Goal: Task Accomplishment & Management: Complete application form

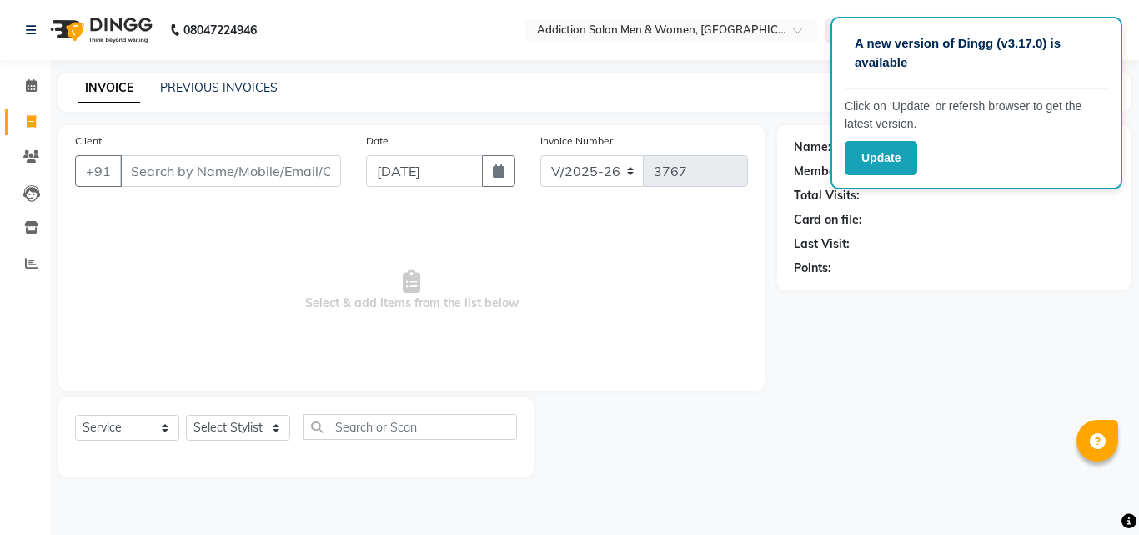
select select "6595"
select select "service"
click at [206, 170] on input "Client" at bounding box center [230, 171] width 221 height 32
click at [249, 168] on input "Client" at bounding box center [230, 171] width 221 height 32
type input "6362098736"
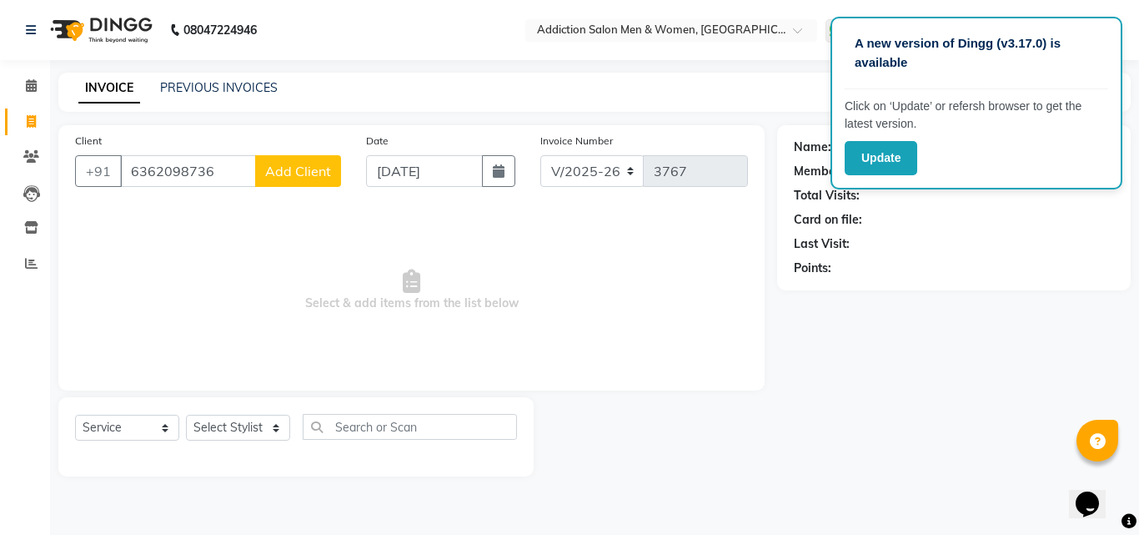
click at [316, 165] on span "Add Client" at bounding box center [298, 171] width 66 height 17
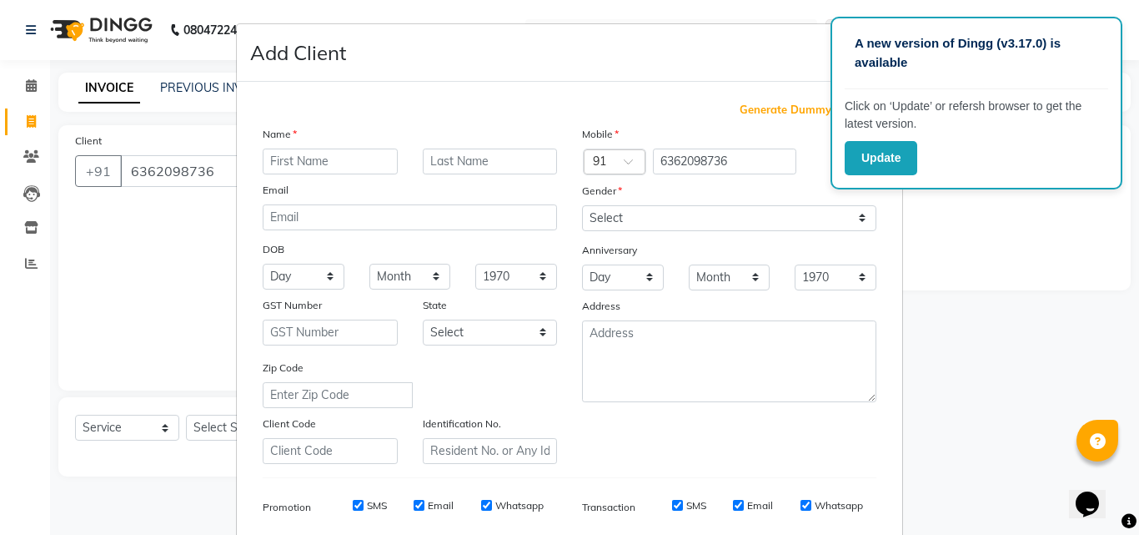
click at [349, 174] on input "text" at bounding box center [330, 161] width 135 height 26
type input "[PERSON_NAME]"
click at [674, 217] on select "Select [DEMOGRAPHIC_DATA] [DEMOGRAPHIC_DATA] Other Prefer Not To Say" at bounding box center [729, 218] width 294 height 26
select select "[DEMOGRAPHIC_DATA]"
click at [582, 205] on select "Select [DEMOGRAPHIC_DATA] [DEMOGRAPHIC_DATA] Other Prefer Not To Say" at bounding box center [729, 218] width 294 height 26
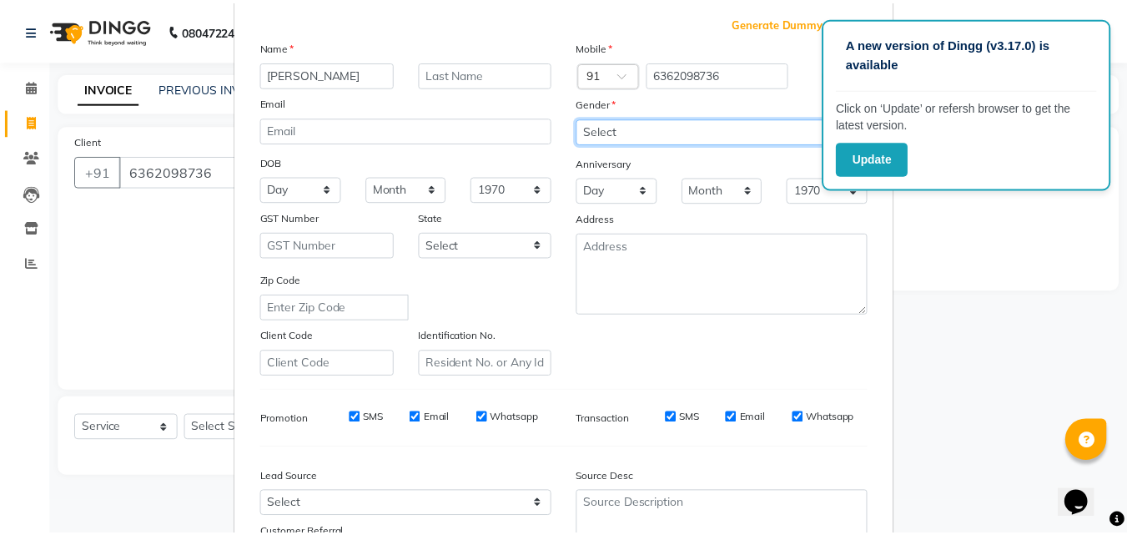
scroll to position [235, 0]
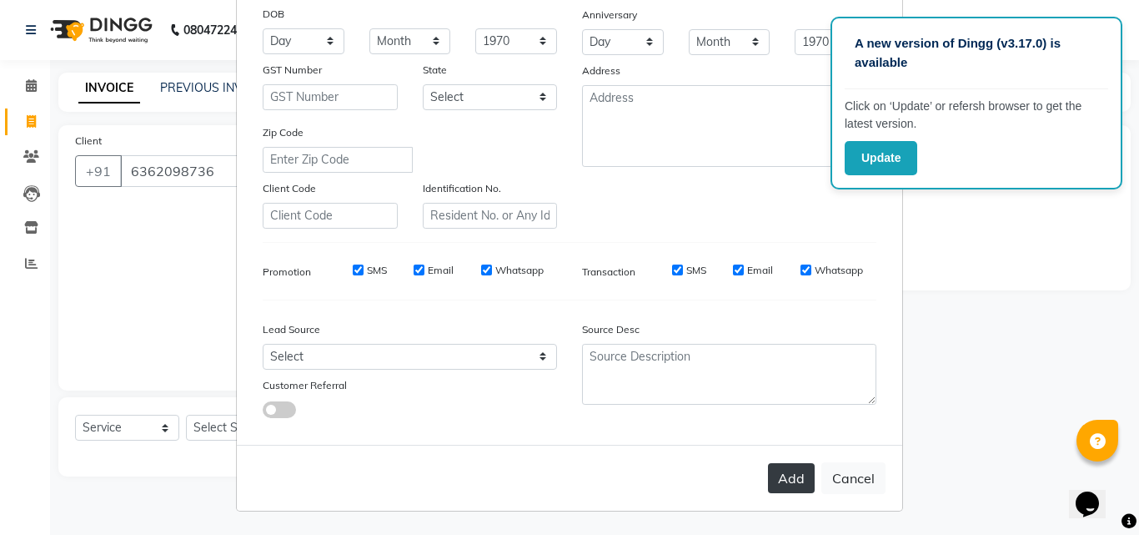
click at [768, 475] on button "Add" at bounding box center [791, 478] width 47 height 30
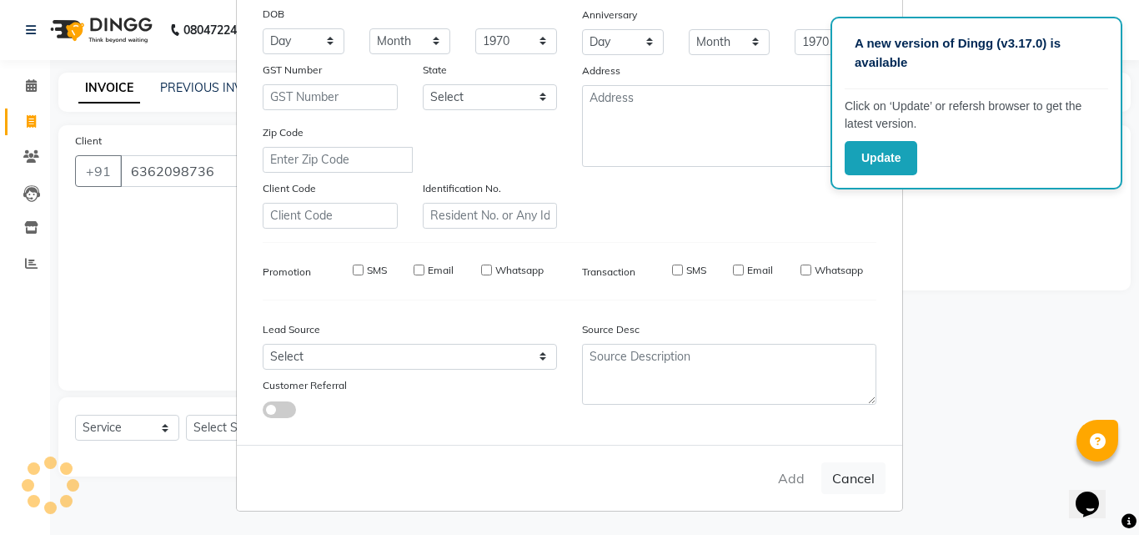
type input "63******36"
select select
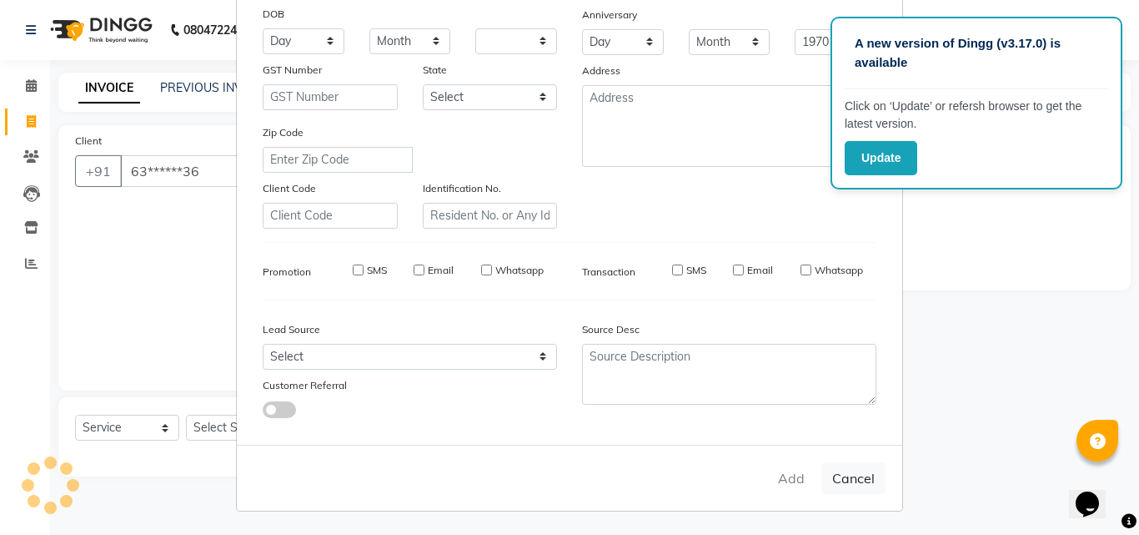
select select
checkbox input "false"
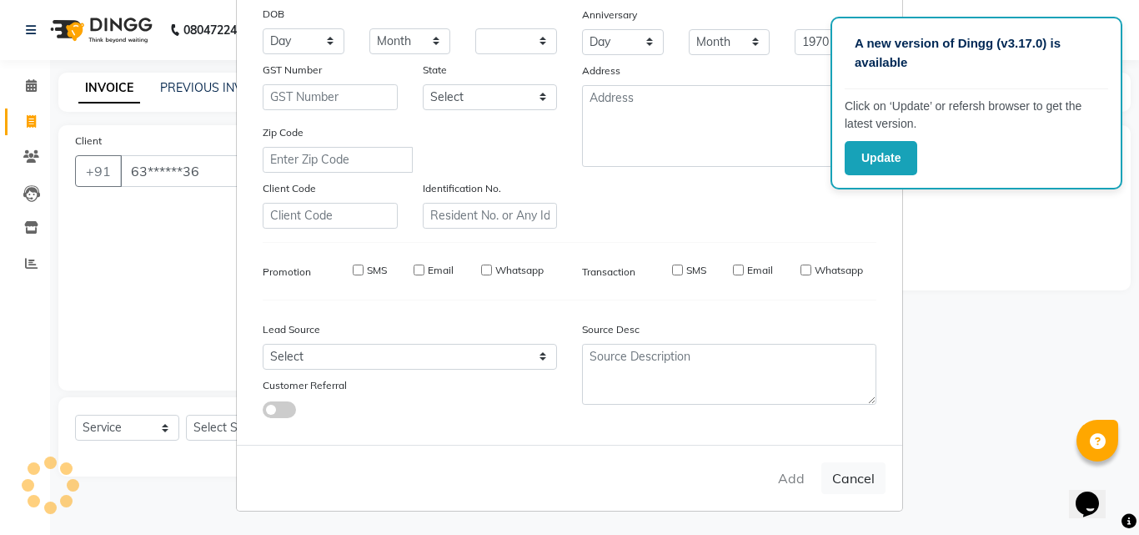
checkbox input "false"
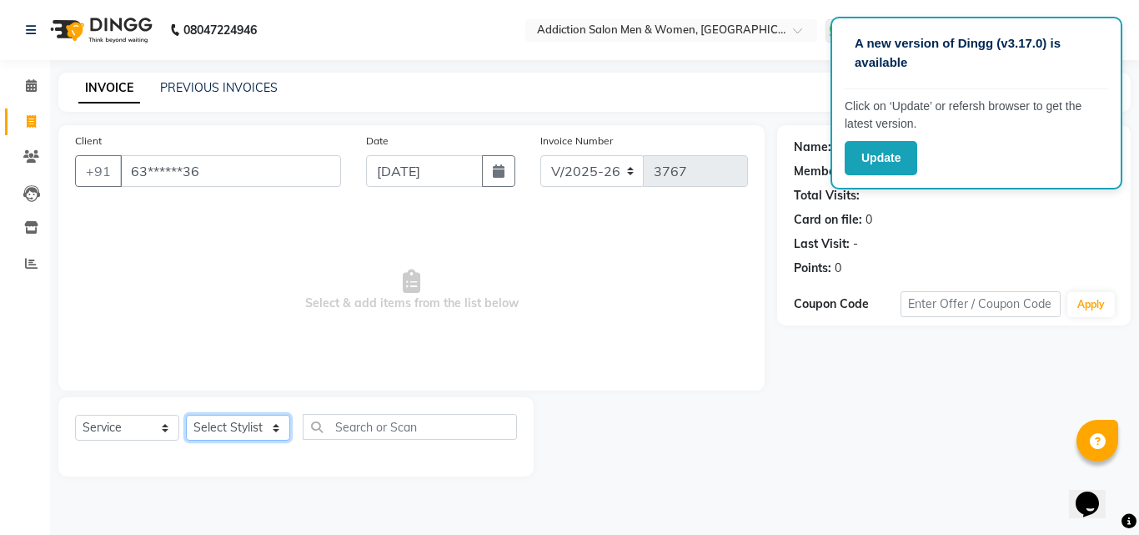
click at [254, 433] on select "Select Stylist Addiction Salon ANJALI BANSIKA [PERSON_NAME] [PERSON_NAME] [PERS…" at bounding box center [238, 428] width 104 height 26
select select "89379"
click at [186, 415] on select "Select Stylist Addiction Salon ANJALI BANSIKA [PERSON_NAME] [PERSON_NAME] [PERS…" at bounding box center [238, 428] width 104 height 26
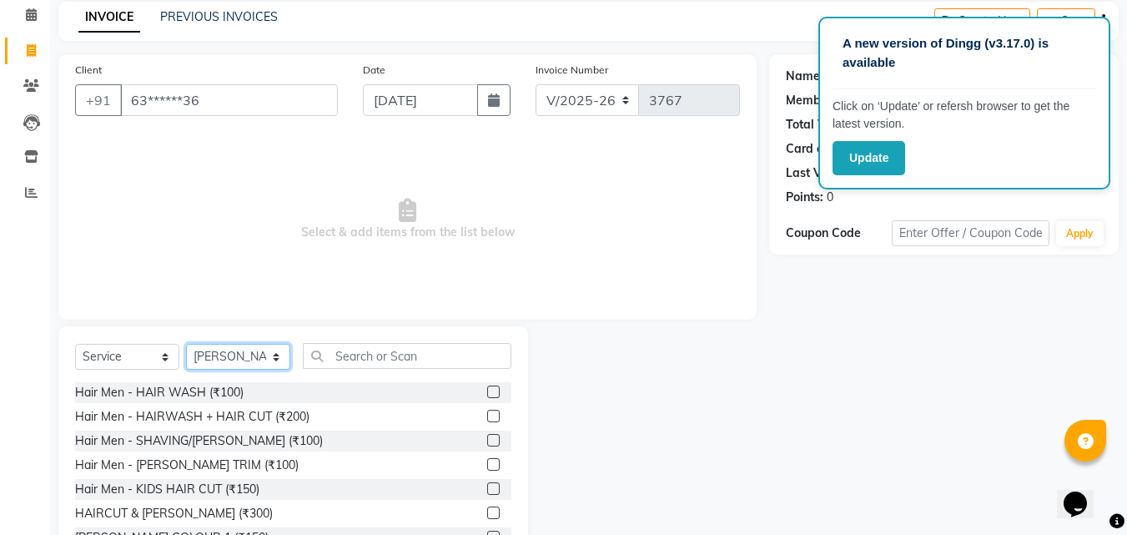
scroll to position [133, 0]
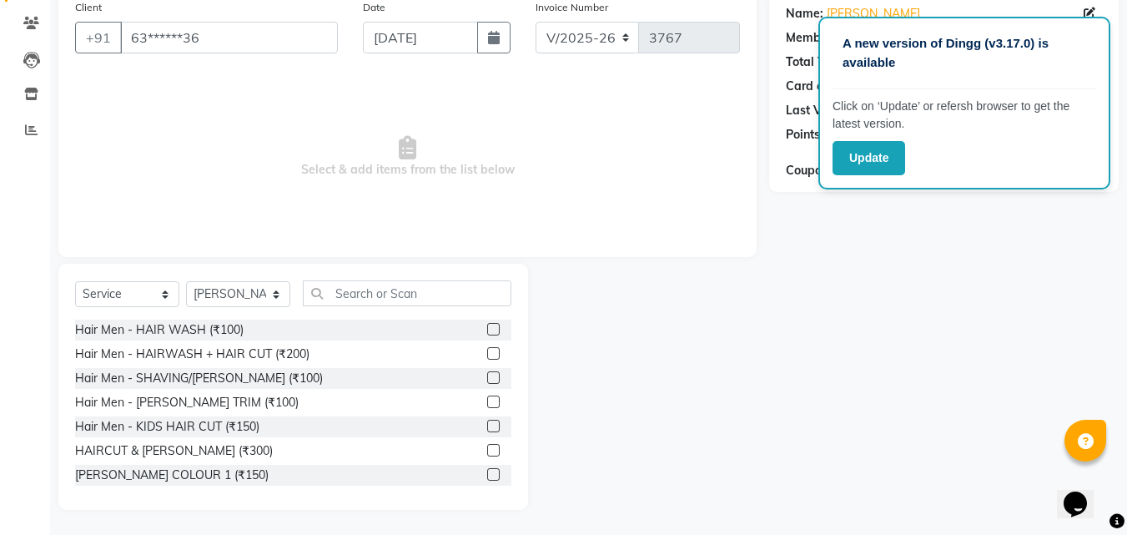
click at [487, 450] on label at bounding box center [493, 450] width 13 height 13
click at [487, 450] on input "checkbox" at bounding box center [492, 450] width 11 height 11
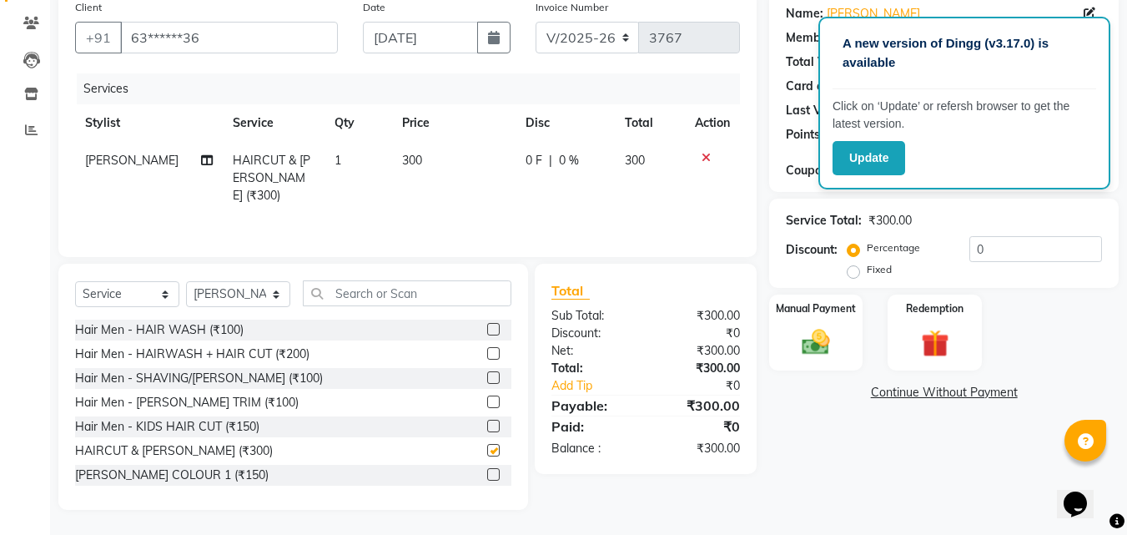
checkbox input "false"
click at [820, 334] on img at bounding box center [815, 341] width 47 height 33
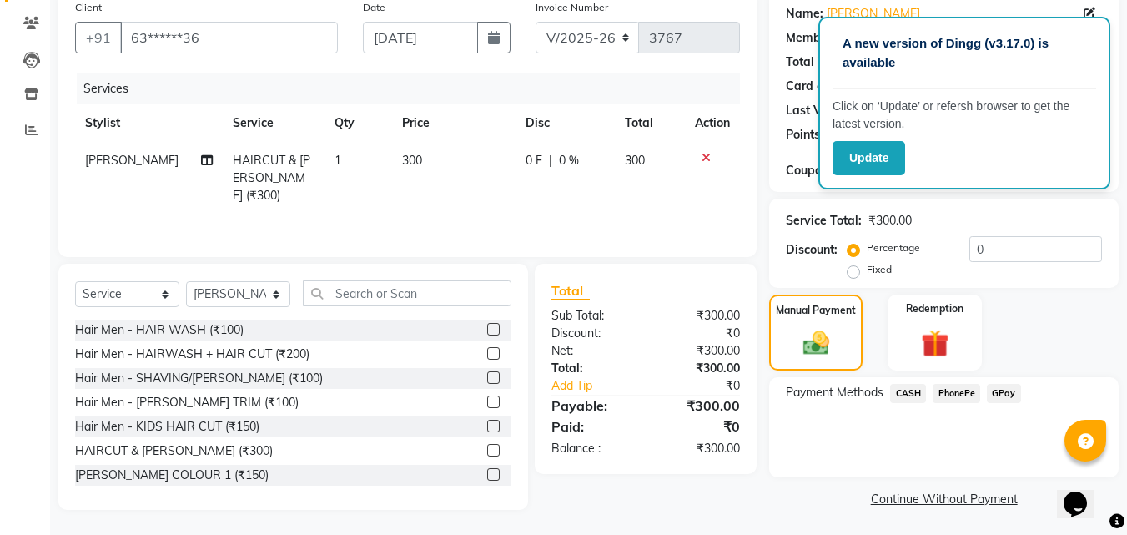
click at [915, 396] on span "CASH" at bounding box center [908, 393] width 36 height 19
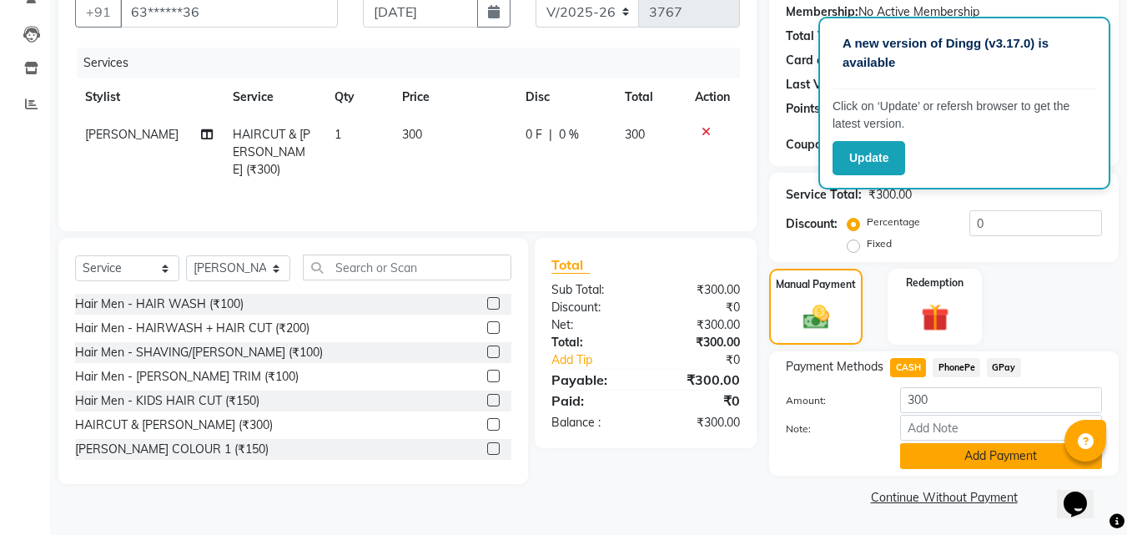
click at [946, 444] on button "Add Payment" at bounding box center [1001, 456] width 202 height 26
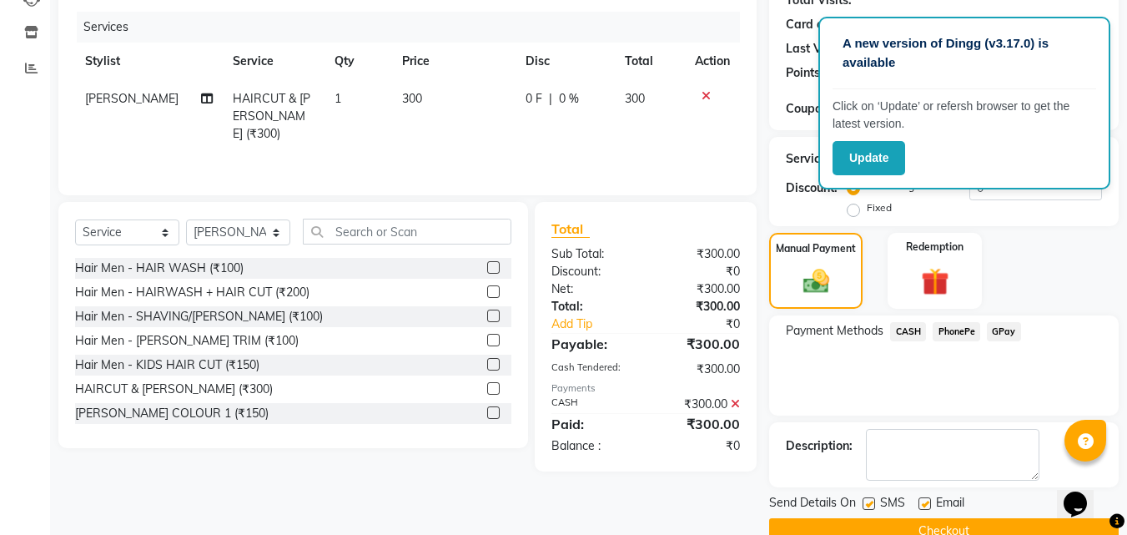
scroll to position [229, 0]
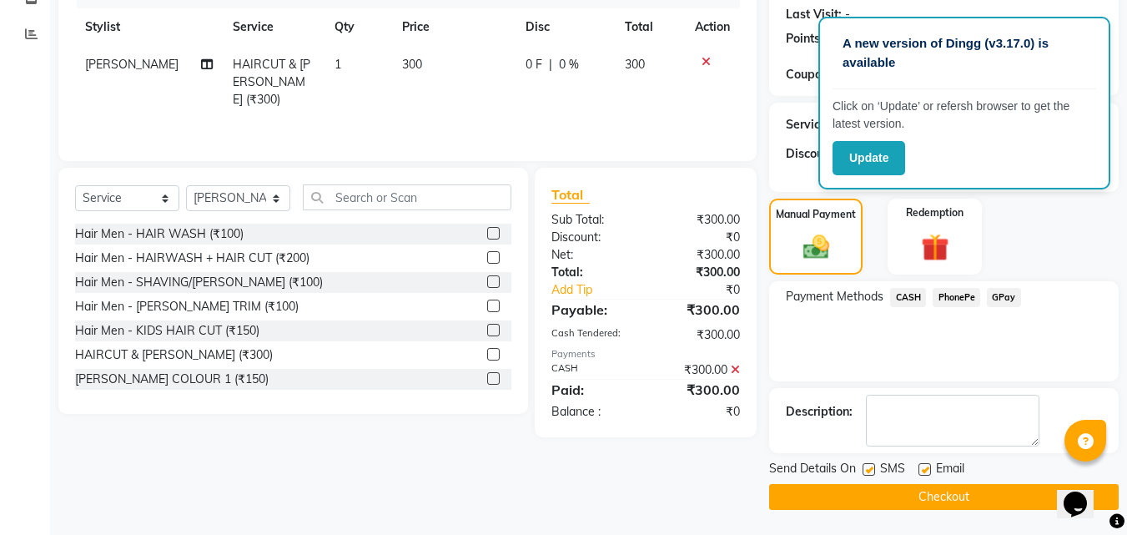
click at [973, 490] on button "Checkout" at bounding box center [944, 497] width 350 height 26
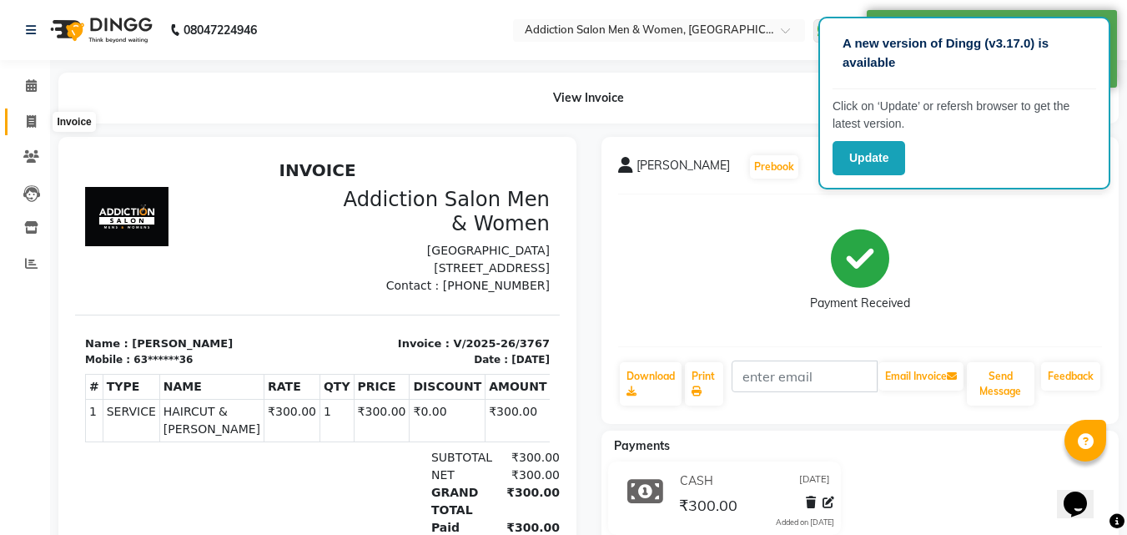
click at [27, 119] on icon at bounding box center [31, 121] width 9 height 13
select select "service"
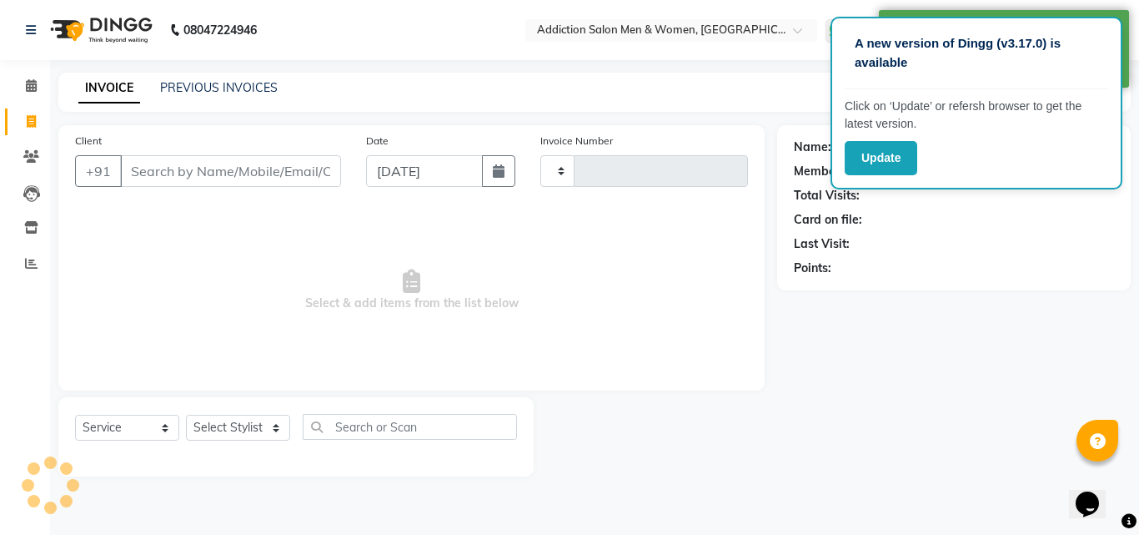
type input "3768"
select select "6595"
click at [226, 157] on input "Client" at bounding box center [230, 171] width 221 height 32
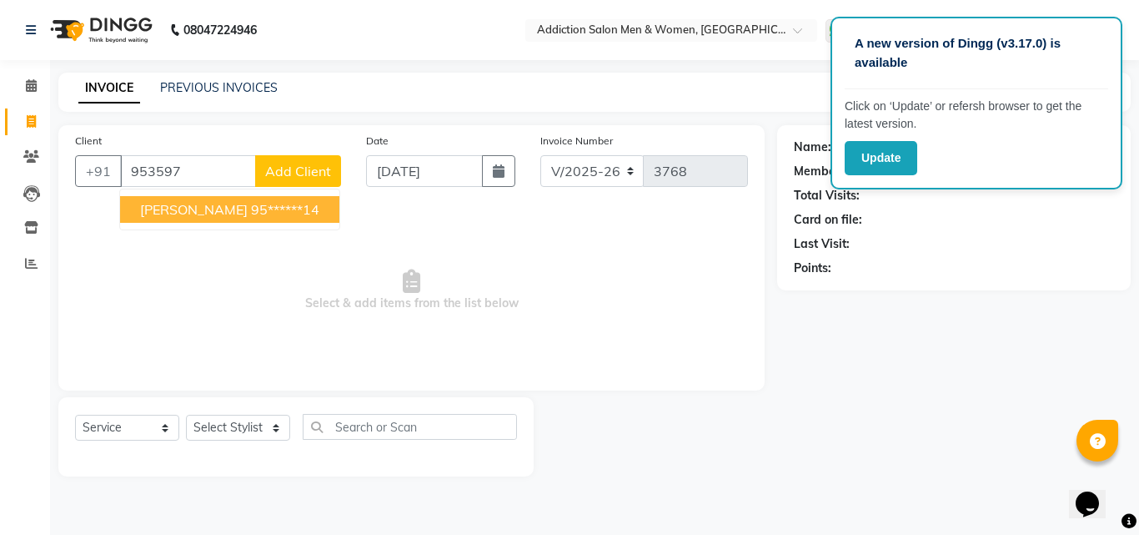
click at [189, 219] on button "[PERSON_NAME] 95******14" at bounding box center [229, 209] width 219 height 27
type input "95******14"
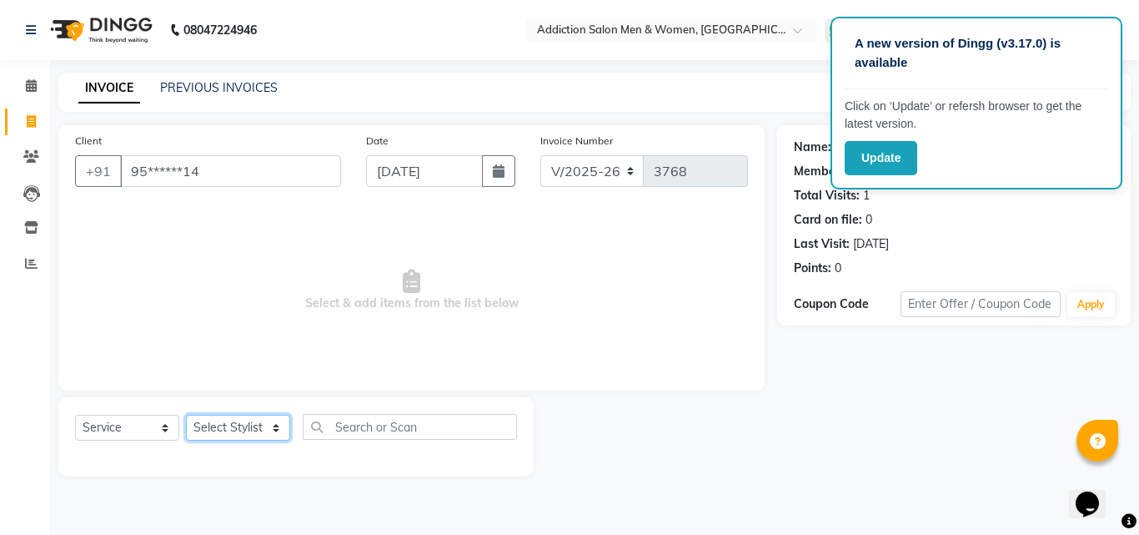
click at [246, 431] on select "Select Stylist Addiction Salon ANJALI BANSIKA [PERSON_NAME] [PERSON_NAME] [PERS…" at bounding box center [238, 428] width 104 height 26
select select "61697"
click at [186, 415] on select "Select Stylist Addiction Salon ANJALI BANSIKA [PERSON_NAME] [PERSON_NAME] [PERS…" at bounding box center [238, 428] width 104 height 26
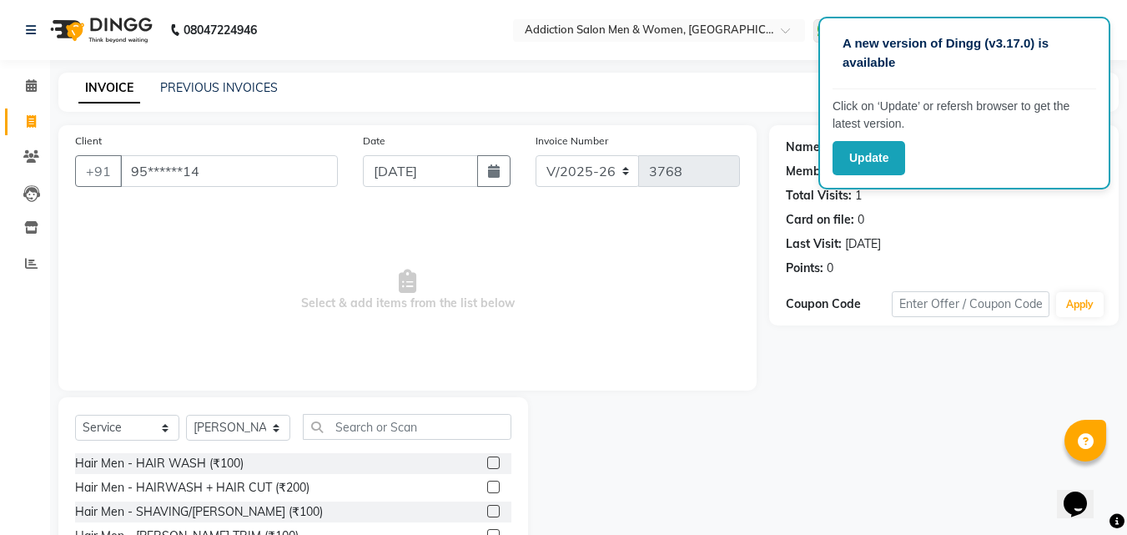
click at [487, 481] on label at bounding box center [493, 486] width 13 height 13
click at [487, 482] on input "checkbox" at bounding box center [492, 487] width 11 height 11
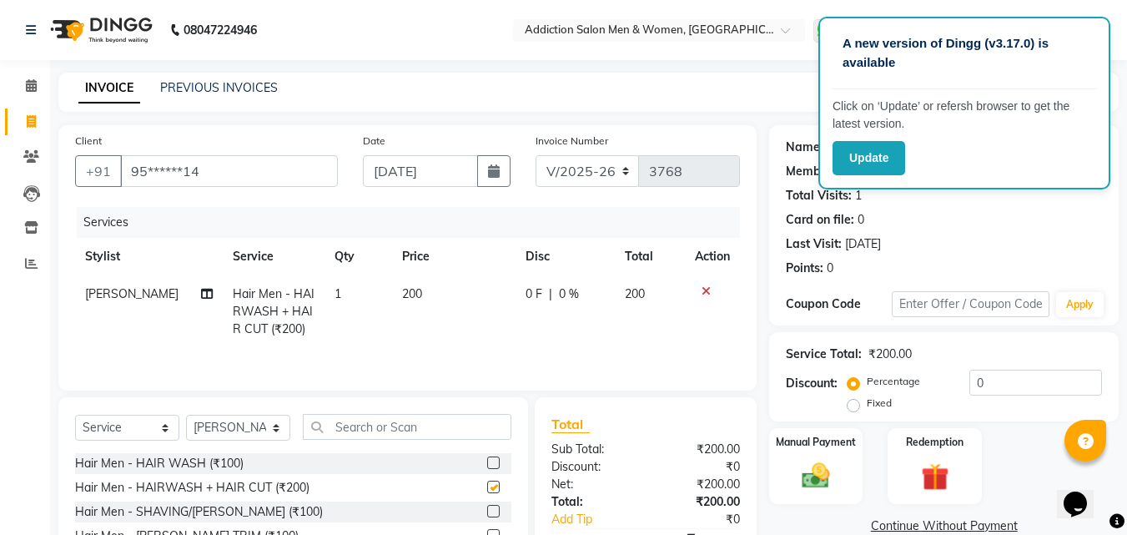
checkbox input "false"
click at [230, 427] on select "Select Stylist Addiction Salon ANJALI BANSIKA [PERSON_NAME] [PERSON_NAME] [PERS…" at bounding box center [238, 428] width 104 height 26
select select "67107"
click at [186, 415] on select "Select Stylist Addiction Salon ANJALI BANSIKA [PERSON_NAME] [PERSON_NAME] [PERS…" at bounding box center [238, 428] width 104 height 26
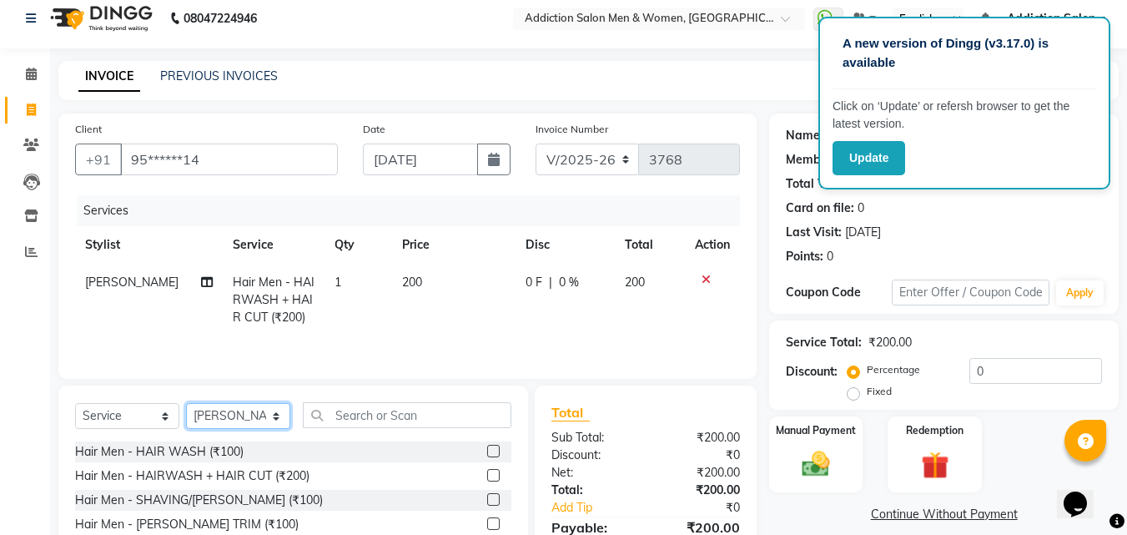
scroll to position [133, 0]
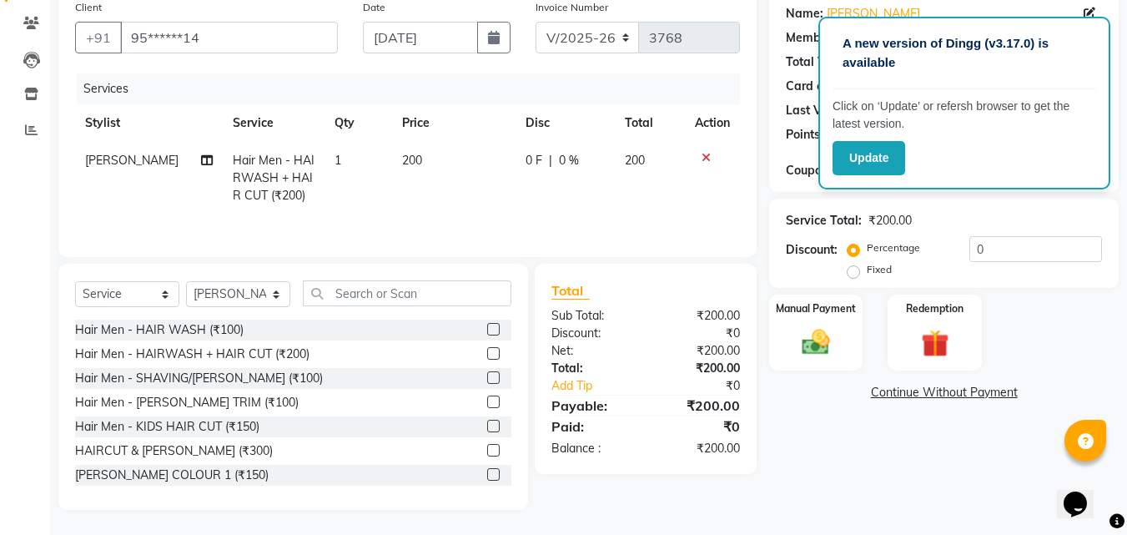
click at [487, 452] on label at bounding box center [493, 450] width 13 height 13
click at [487, 452] on input "checkbox" at bounding box center [492, 450] width 11 height 11
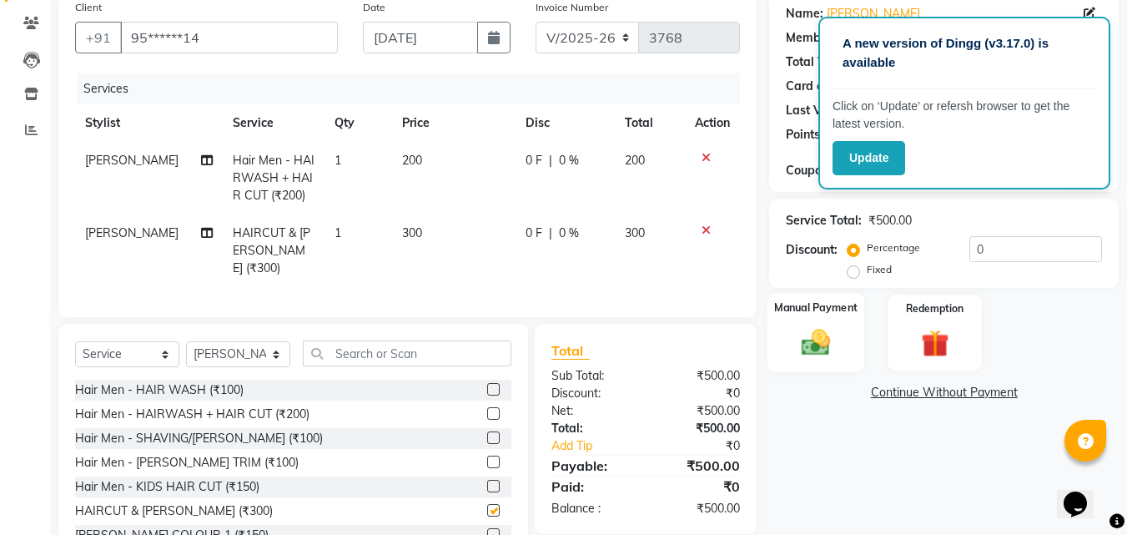
checkbox input "false"
click at [835, 339] on img at bounding box center [815, 341] width 47 height 33
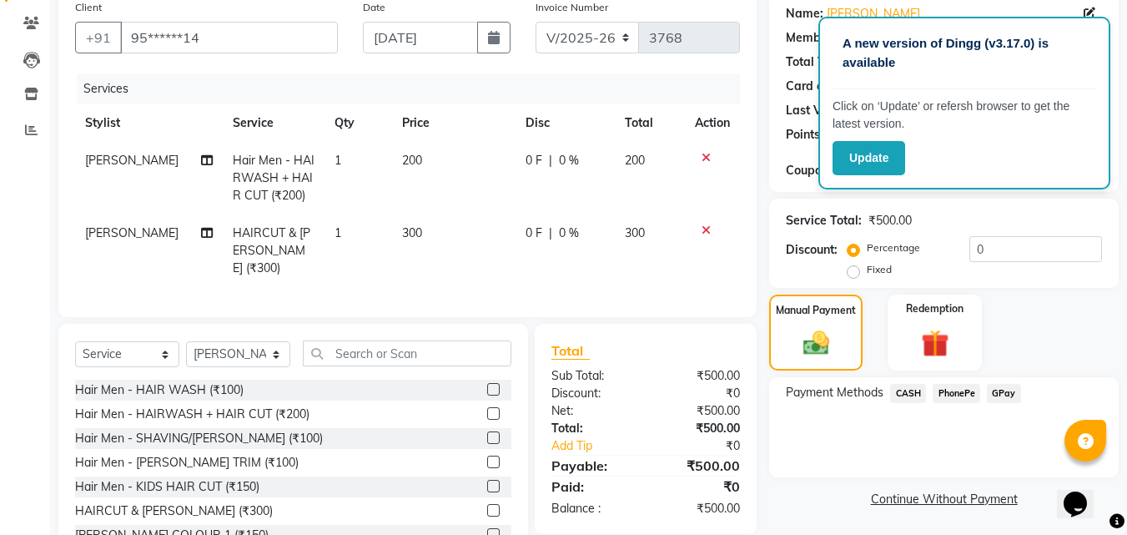
click at [903, 392] on span "CASH" at bounding box center [908, 393] width 36 height 19
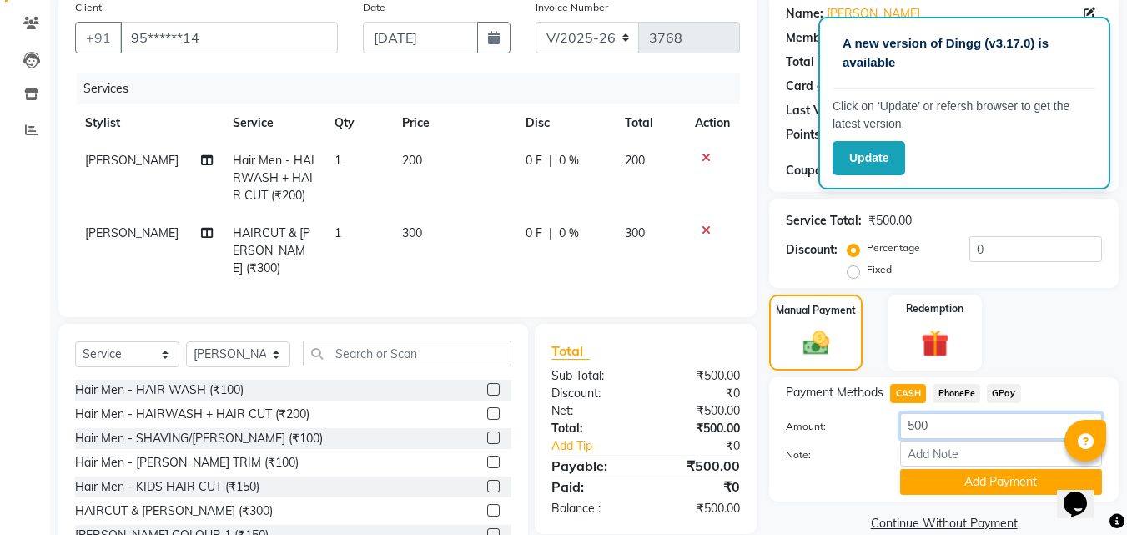
click at [951, 424] on input "500" at bounding box center [1001, 426] width 202 height 26
type input "5"
click at [944, 387] on span "PhonePe" at bounding box center [957, 393] width 48 height 19
click at [960, 425] on input "500" at bounding box center [1001, 426] width 202 height 26
type input "5"
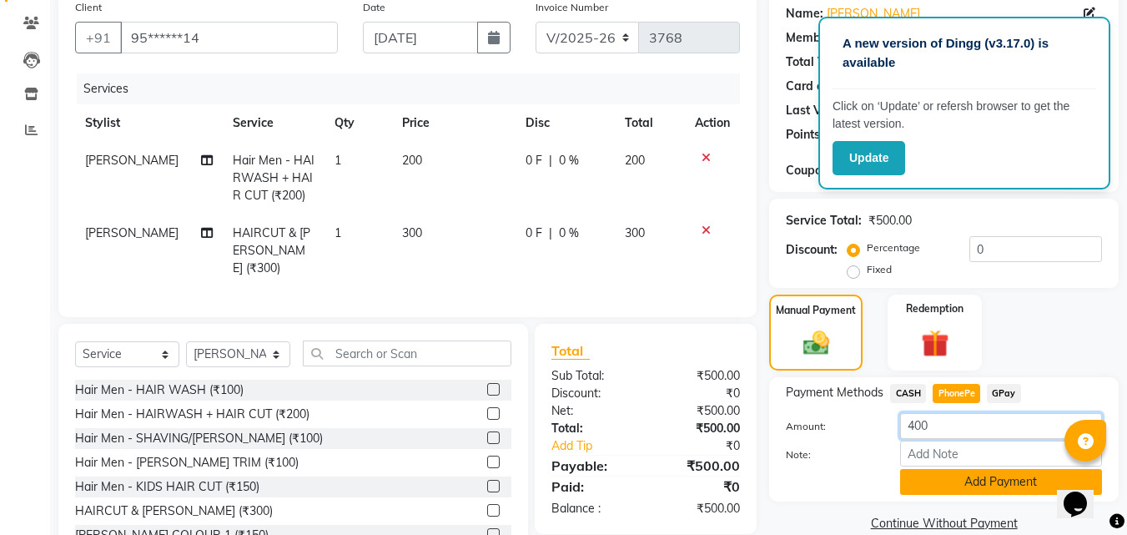
type input "400"
click at [974, 479] on button "Add Payment" at bounding box center [1001, 482] width 202 height 26
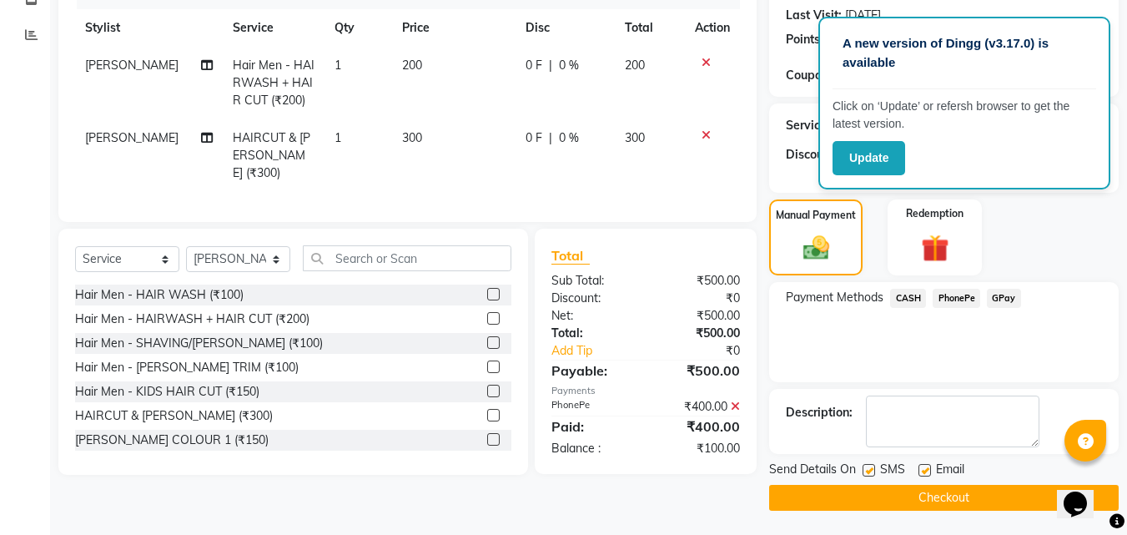
scroll to position [229, 0]
click at [903, 291] on span "CASH" at bounding box center [908, 297] width 36 height 19
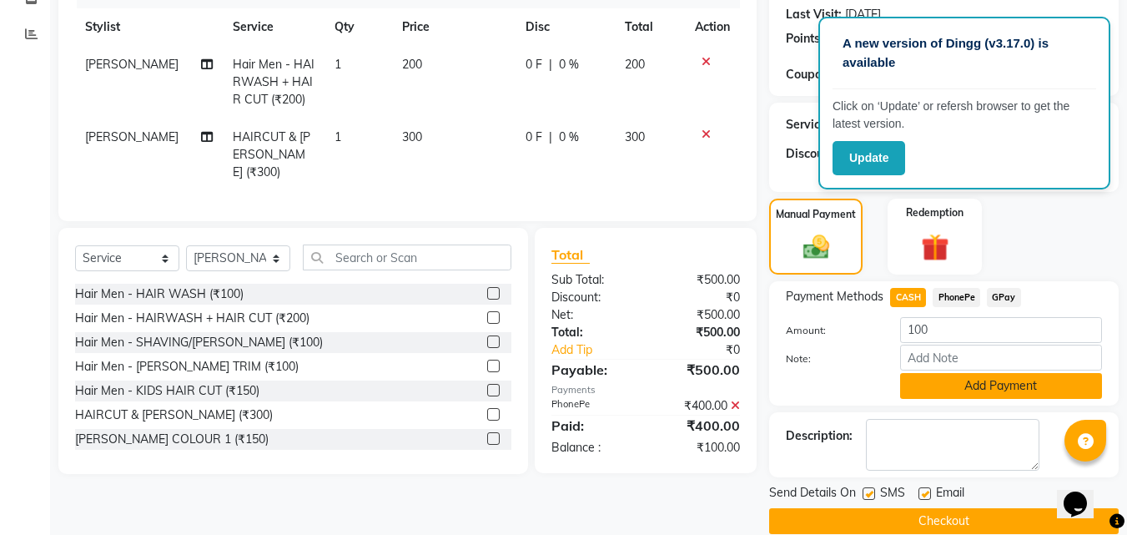
click at [936, 373] on button "Add Payment" at bounding box center [1001, 386] width 202 height 26
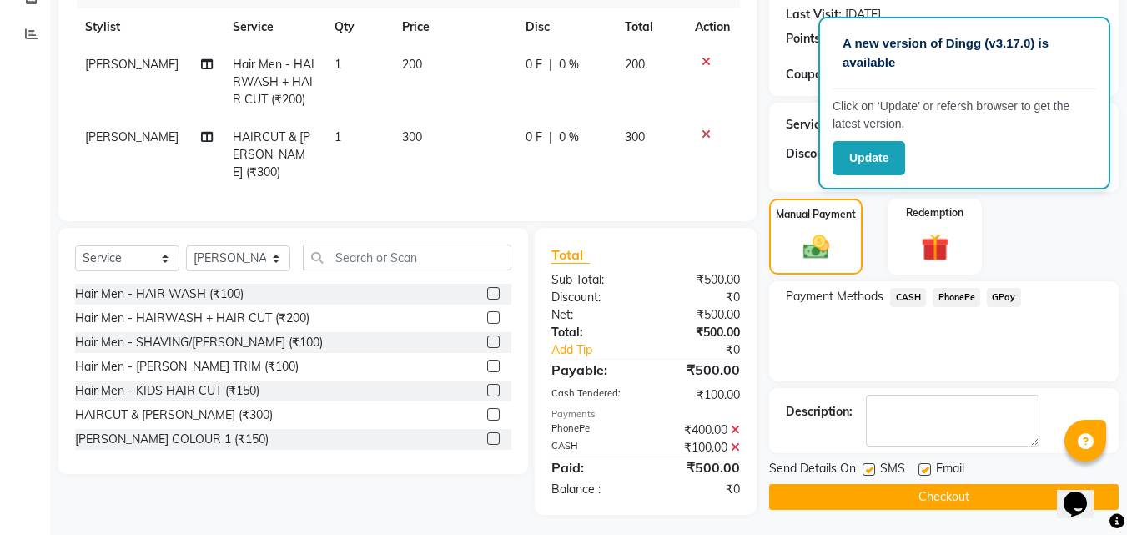
click at [868, 500] on button "Checkout" at bounding box center [944, 497] width 350 height 26
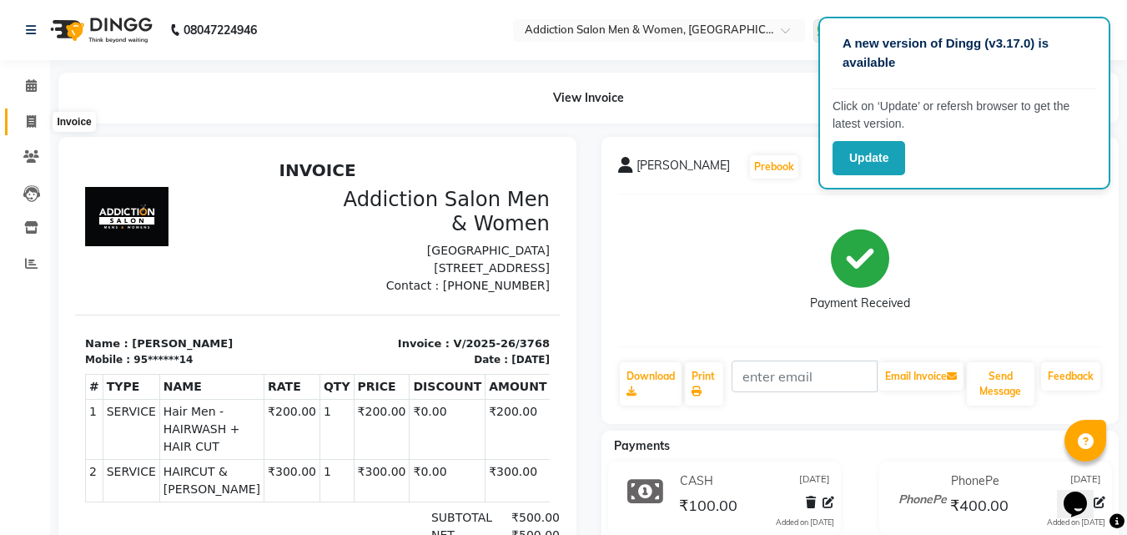
click at [25, 126] on span at bounding box center [31, 122] width 29 height 19
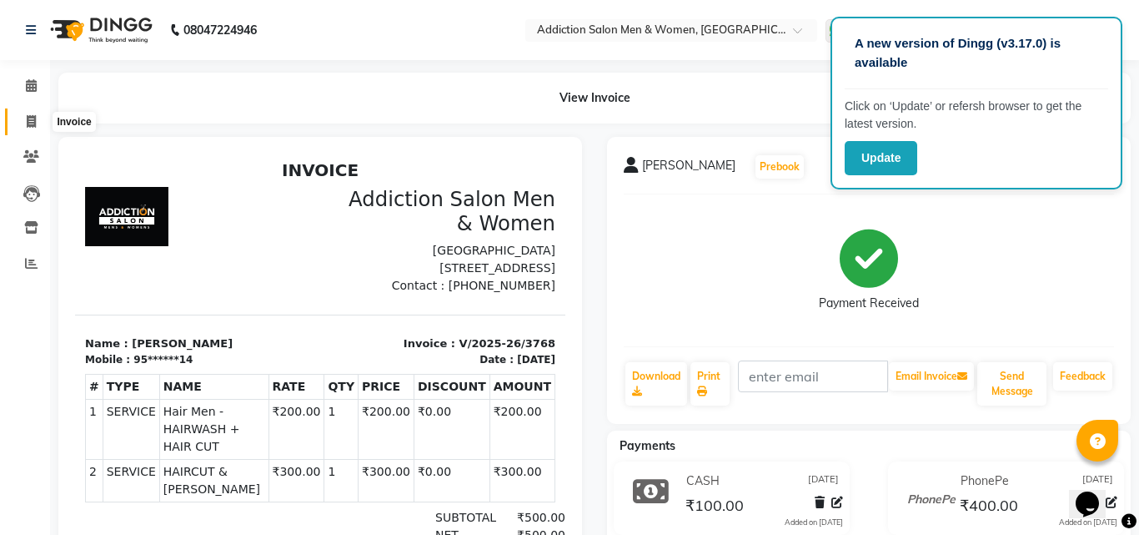
select select "service"
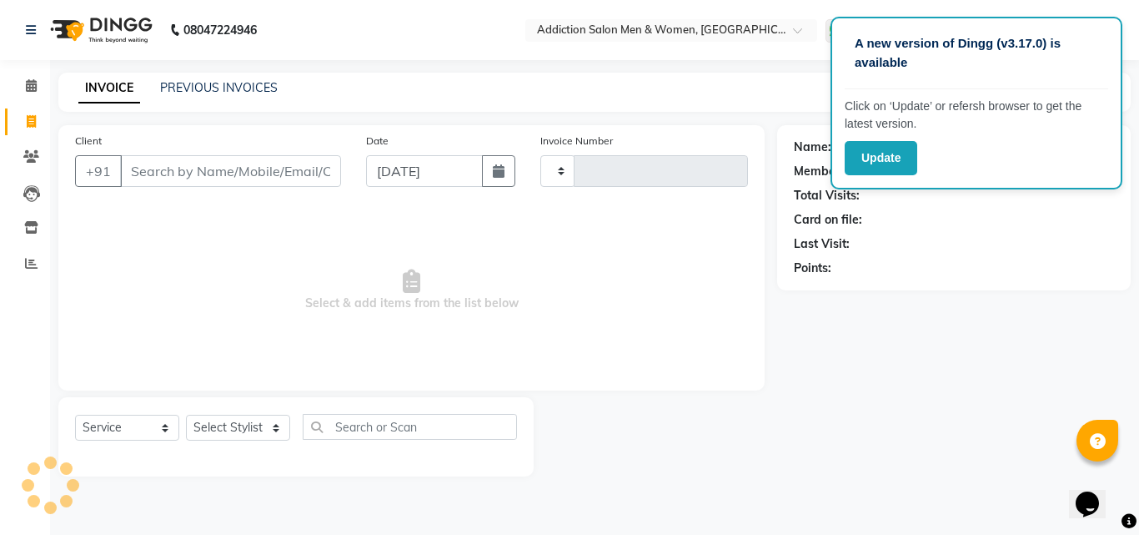
type input "3769"
select select "6595"
click at [181, 91] on link "PREVIOUS INVOICES" at bounding box center [219, 87] width 118 height 15
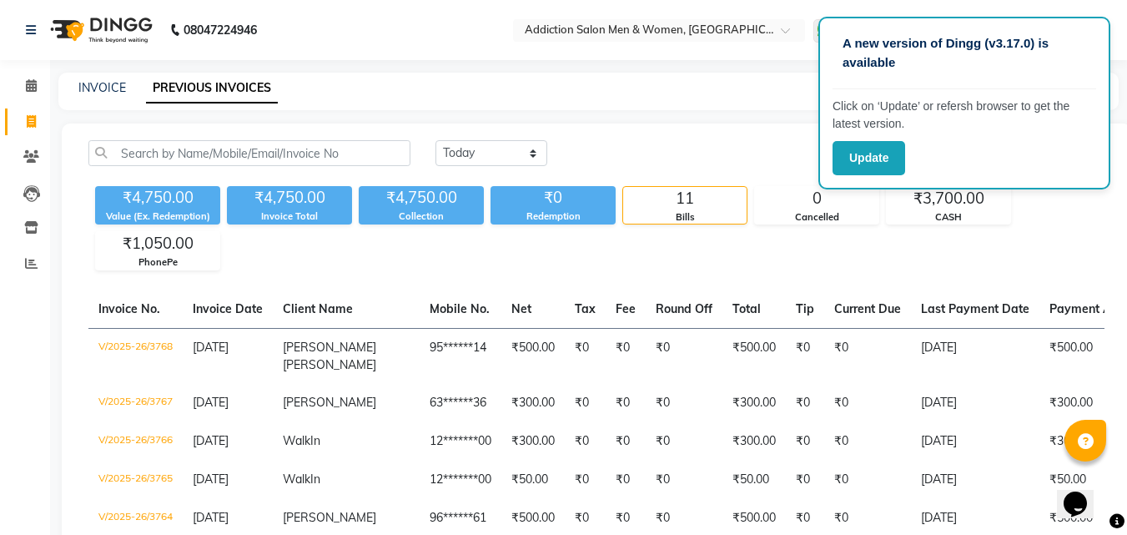
click at [98, 78] on div "INVOICE PREVIOUS INVOICES" at bounding box center [588, 92] width 1060 height 38
click at [91, 84] on link "INVOICE" at bounding box center [102, 87] width 48 height 15
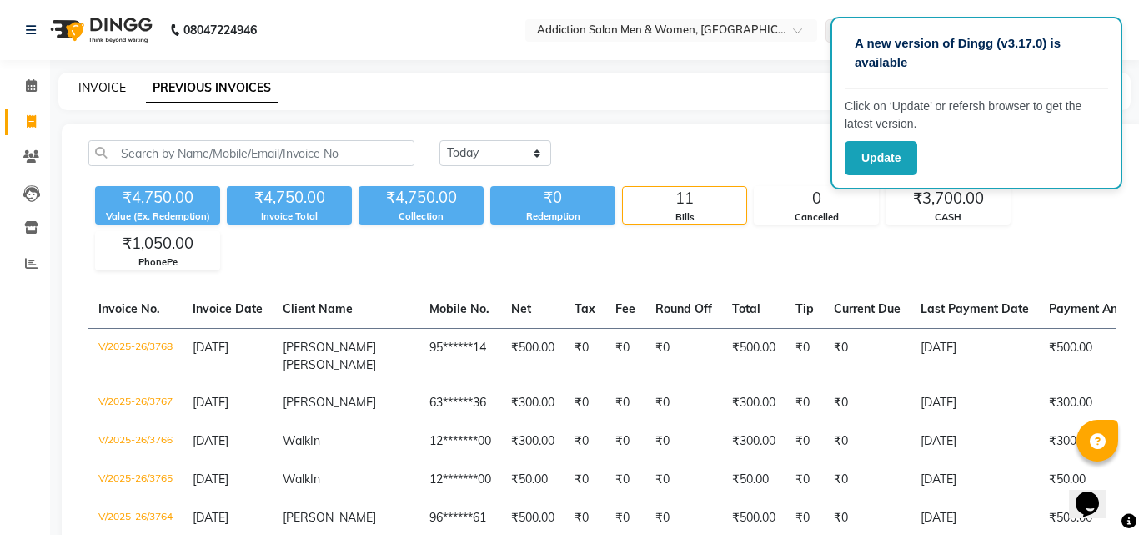
select select "6595"
select select "service"
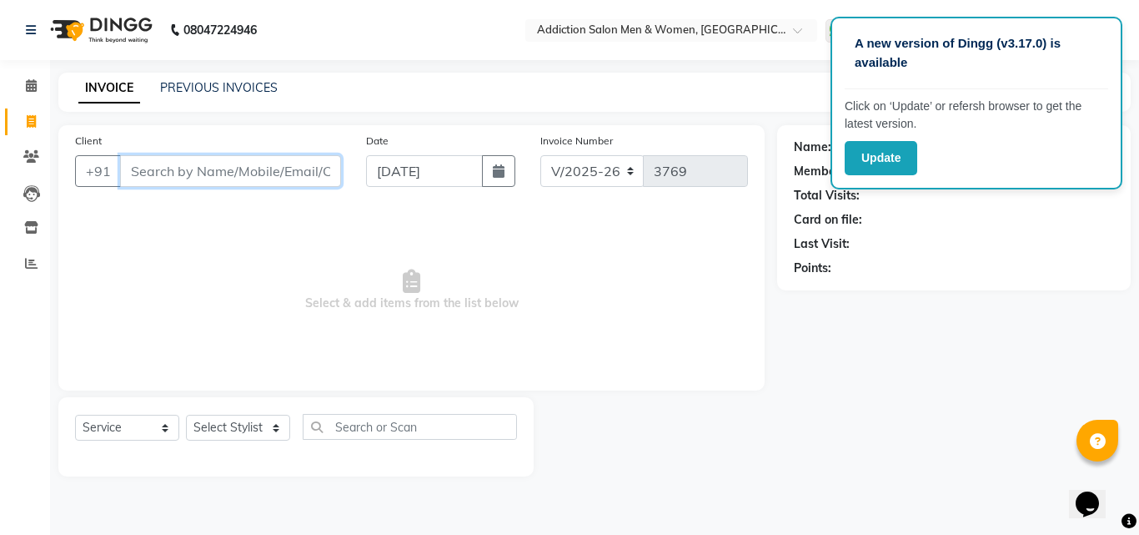
click at [146, 162] on input "Client" at bounding box center [230, 171] width 221 height 32
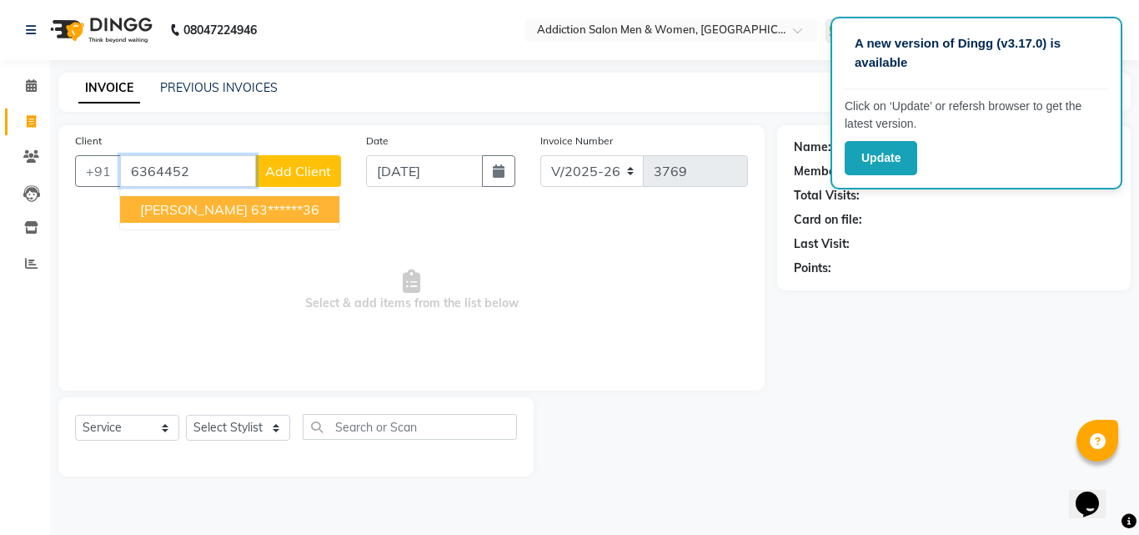
click at [183, 222] on button "[PERSON_NAME] 63******36" at bounding box center [229, 209] width 219 height 27
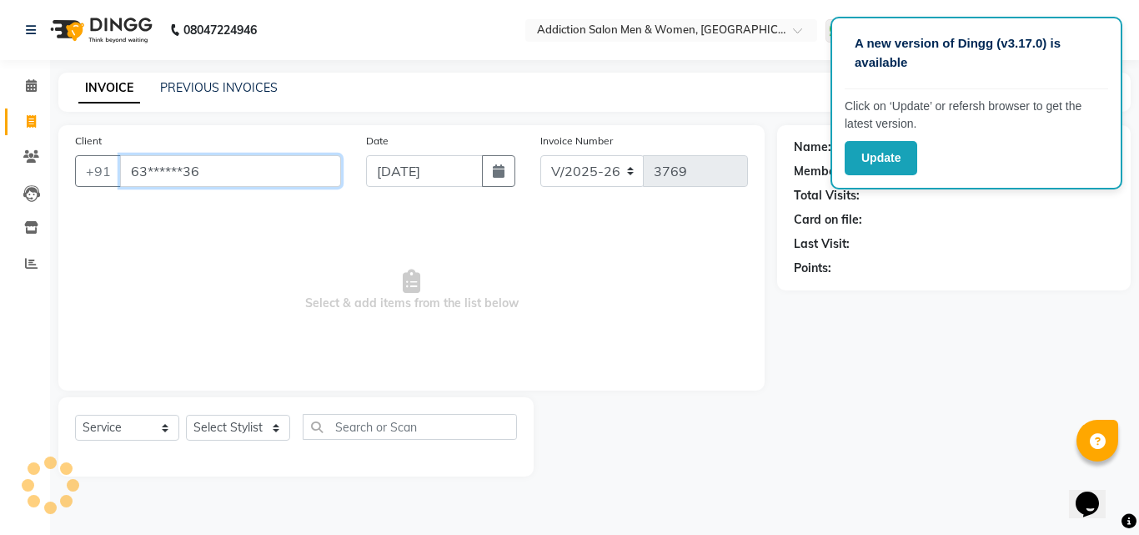
type input "63******36"
click at [228, 436] on select "Select Stylist Addiction Salon ANJALI BANSIKA [PERSON_NAME] [PERSON_NAME] [PERS…" at bounding box center [238, 428] width 104 height 26
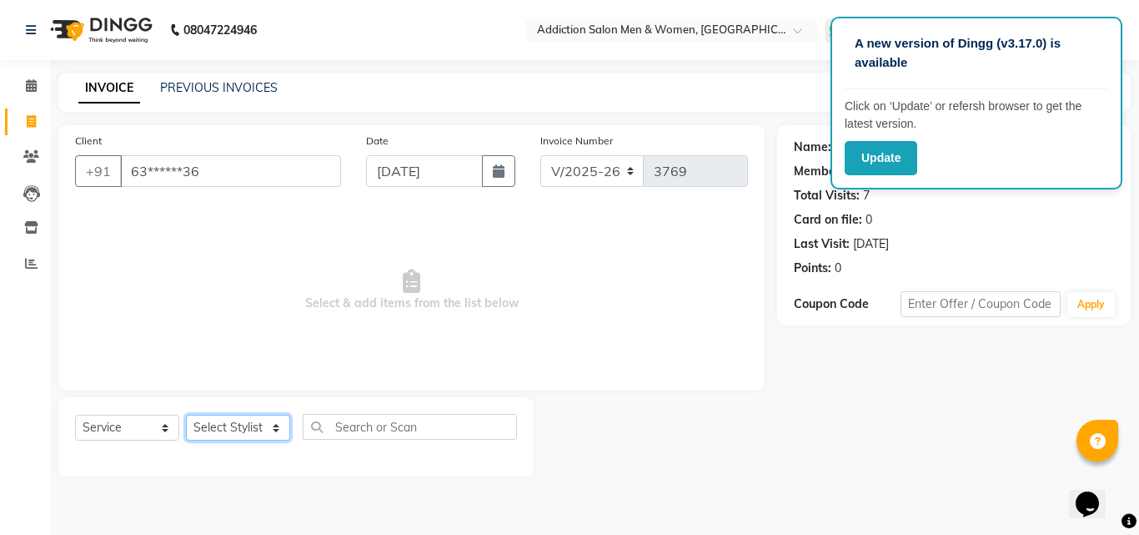
select select "67107"
click at [186, 415] on select "Select Stylist Addiction Salon ANJALI BANSIKA [PERSON_NAME] [PERSON_NAME] [PERS…" at bounding box center [238, 428] width 104 height 26
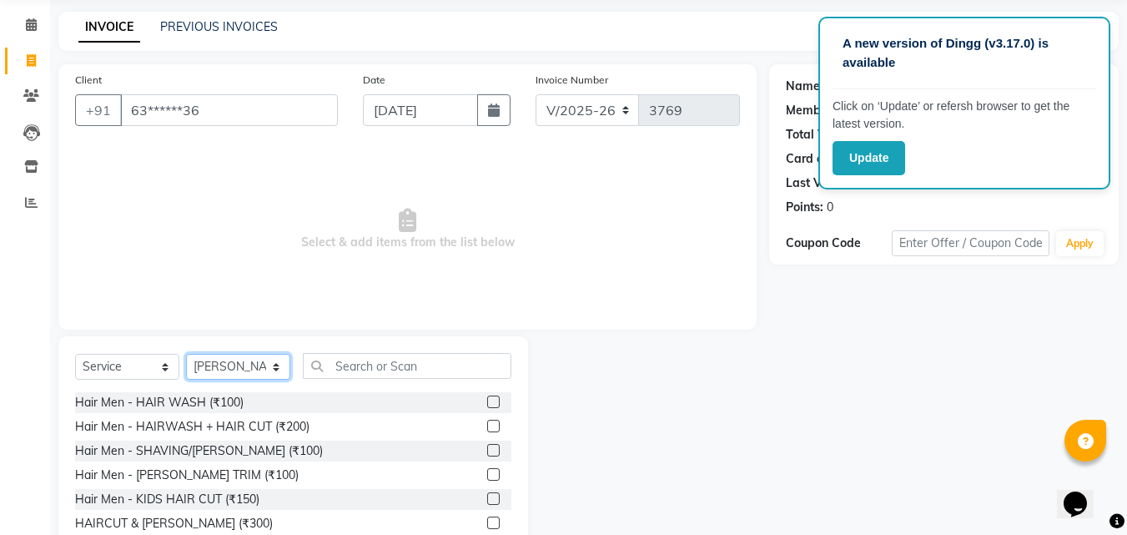
scroll to position [133, 0]
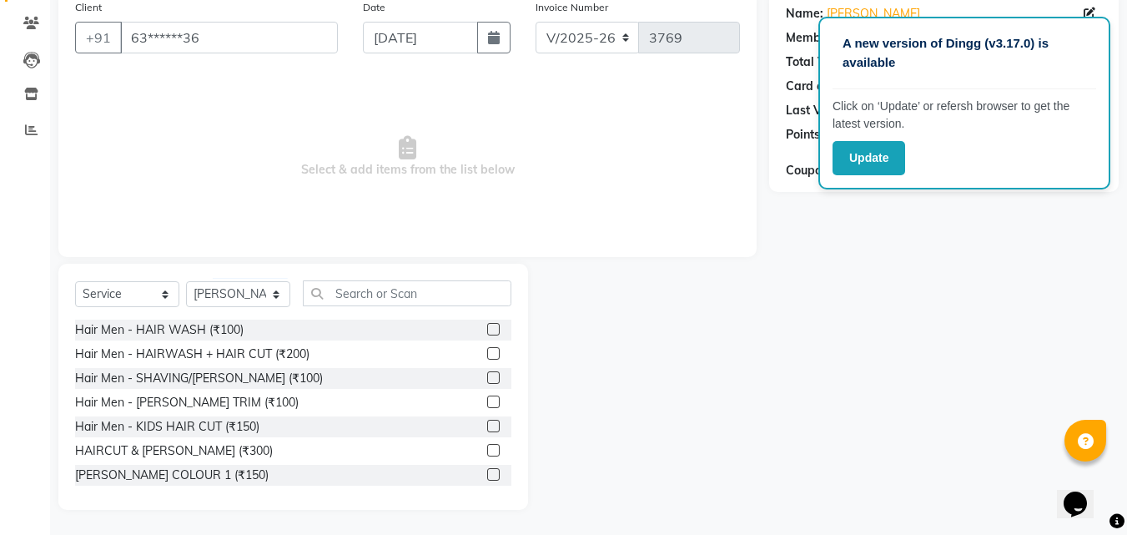
click at [487, 396] on label at bounding box center [493, 401] width 13 height 13
click at [487, 397] on input "checkbox" at bounding box center [492, 402] width 11 height 11
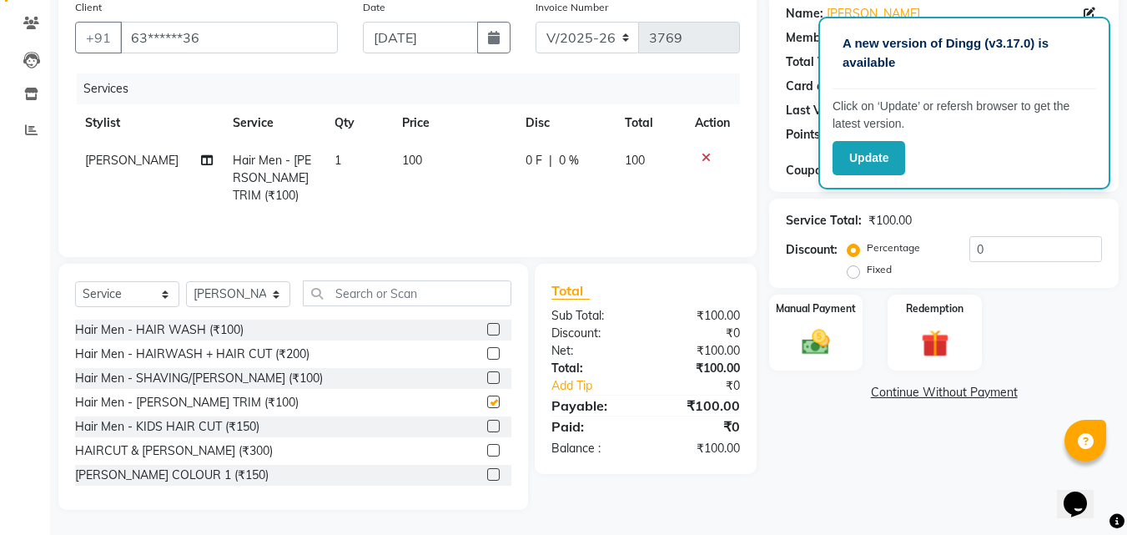
checkbox input "false"
click at [823, 343] on img at bounding box center [815, 341] width 47 height 33
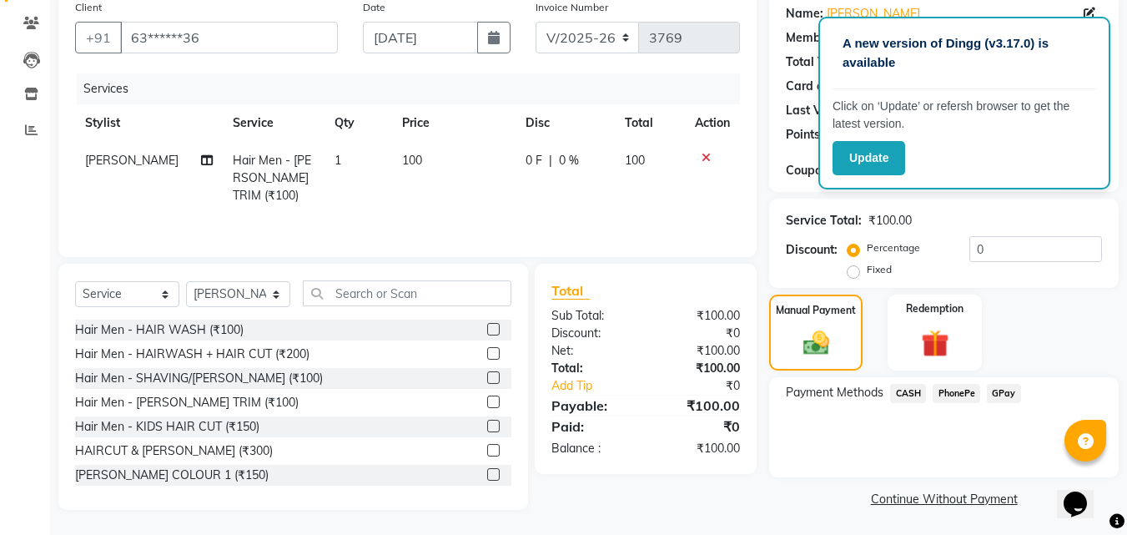
click at [958, 384] on span "PhonePe" at bounding box center [957, 393] width 48 height 19
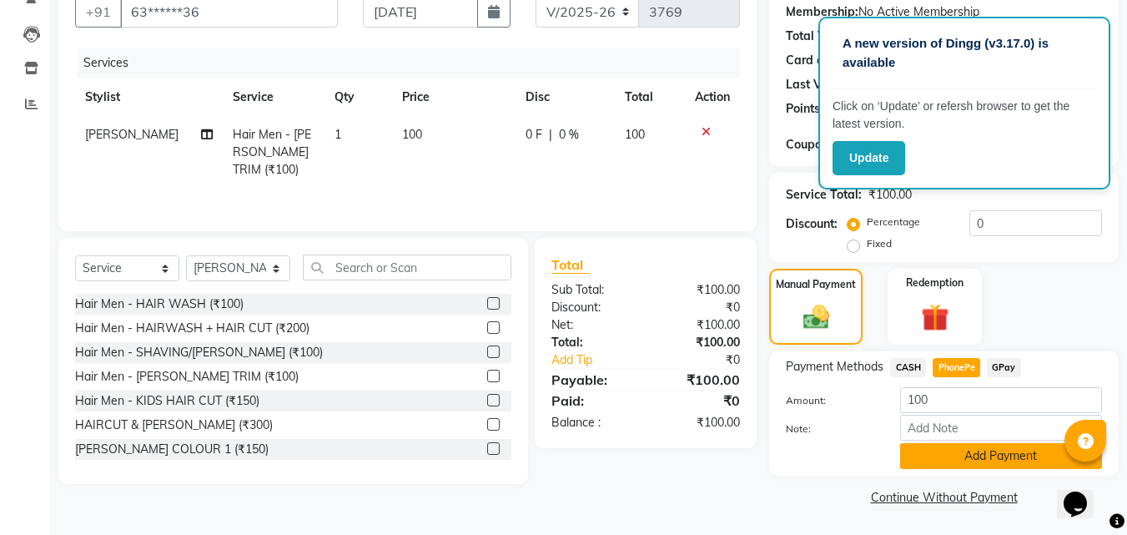
click at [1023, 444] on button "Add Payment" at bounding box center [1001, 456] width 202 height 26
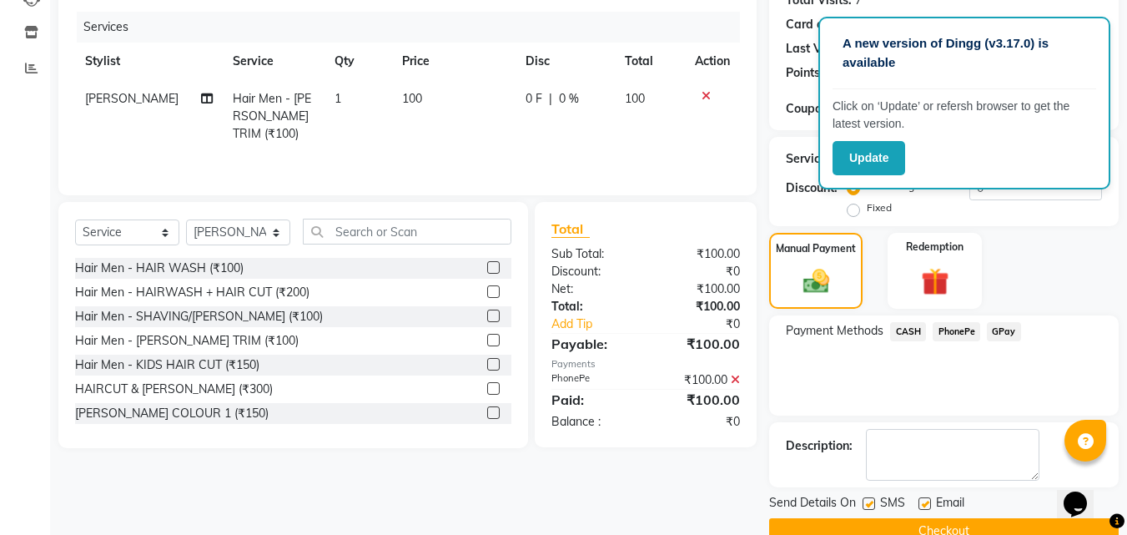
scroll to position [229, 0]
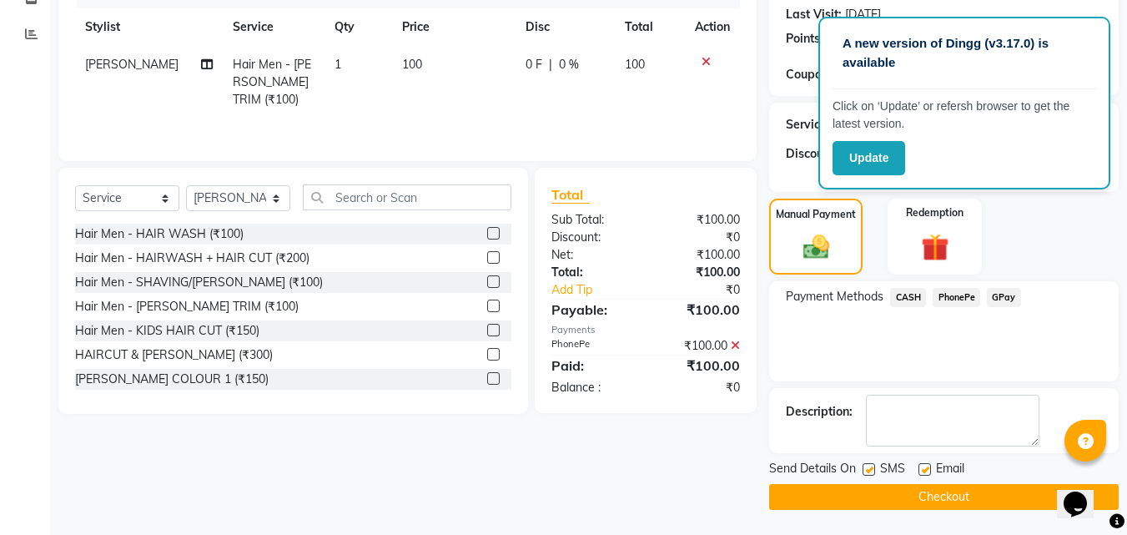
click at [1026, 488] on button "Checkout" at bounding box center [944, 497] width 350 height 26
